Goal: Book appointment/travel/reservation

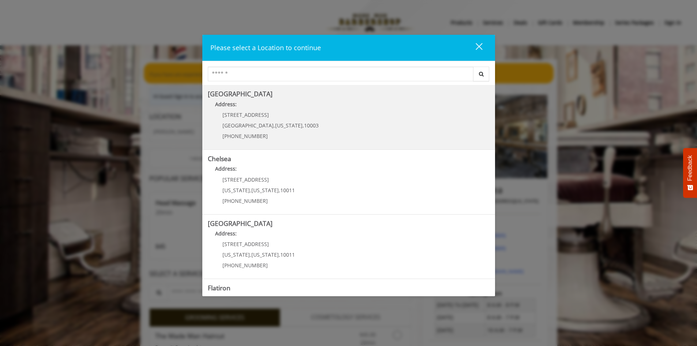
click at [232, 102] on b "Address:" at bounding box center [226, 104] width 22 height 7
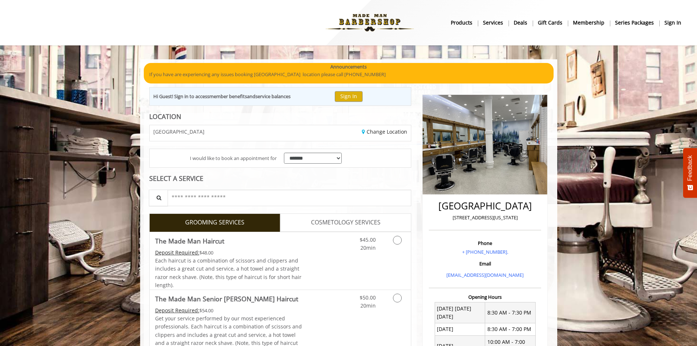
click at [465, 18] on link "products" at bounding box center [462, 22] width 32 height 11
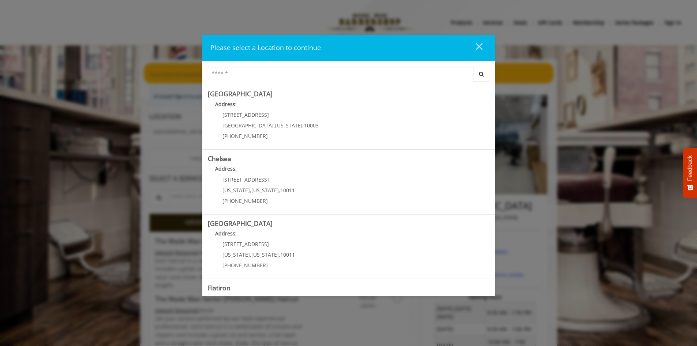
click at [479, 44] on div "close" at bounding box center [474, 47] width 15 height 11
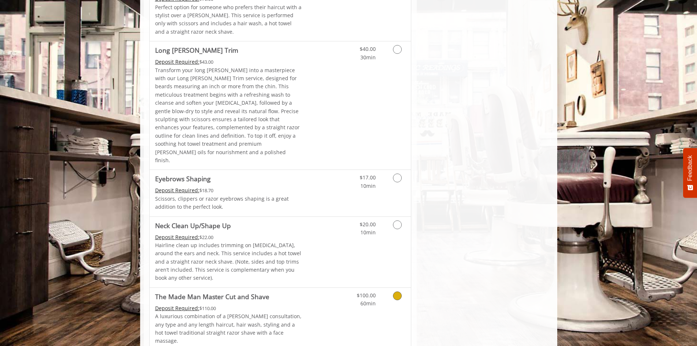
scroll to position [993, 0]
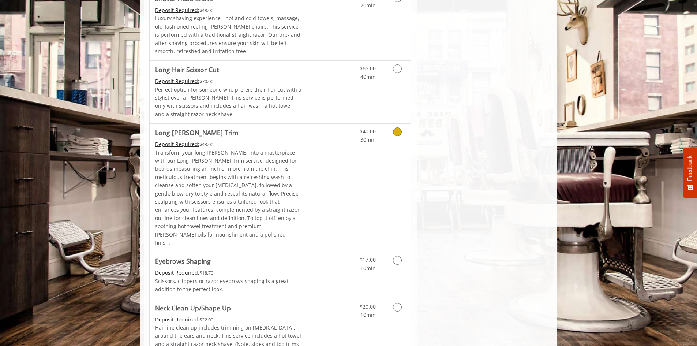
click at [178, 127] on Trim "Long [PERSON_NAME] Trim" at bounding box center [196, 132] width 83 height 10
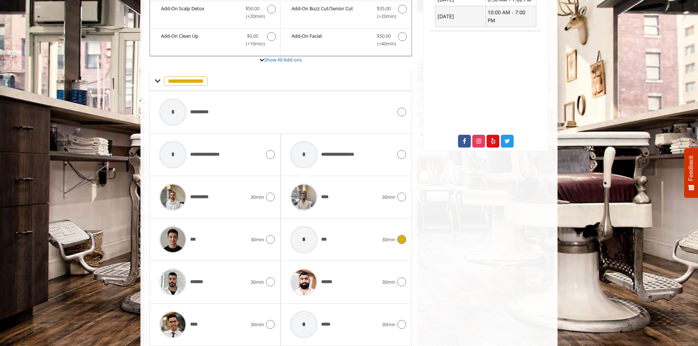
scroll to position [366, 0]
